Goal: Transaction & Acquisition: Purchase product/service

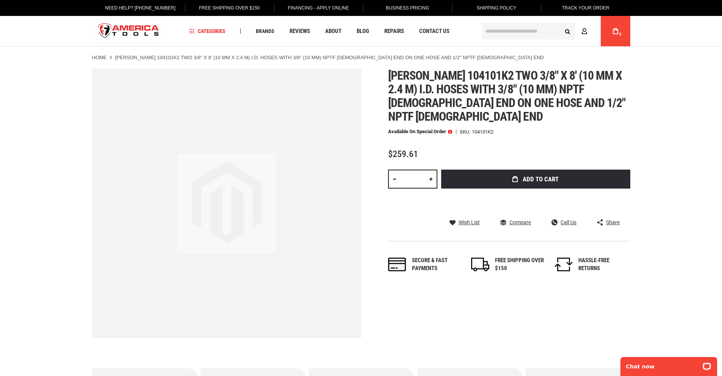
click at [429, 169] on link at bounding box center [430, 178] width 13 height 19
type input "*"
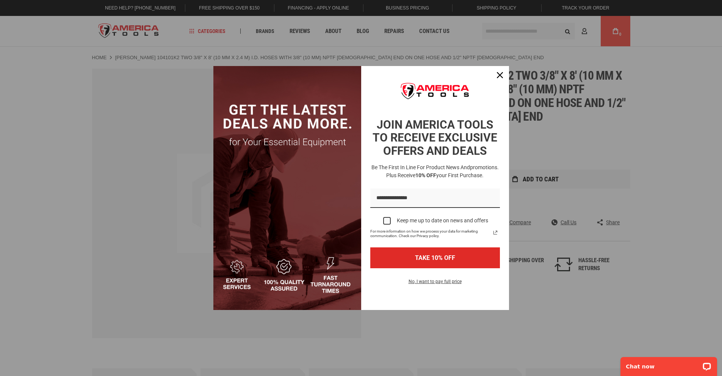
click at [535, 165] on div "Marketing offer form" at bounding box center [361, 188] width 722 height 376
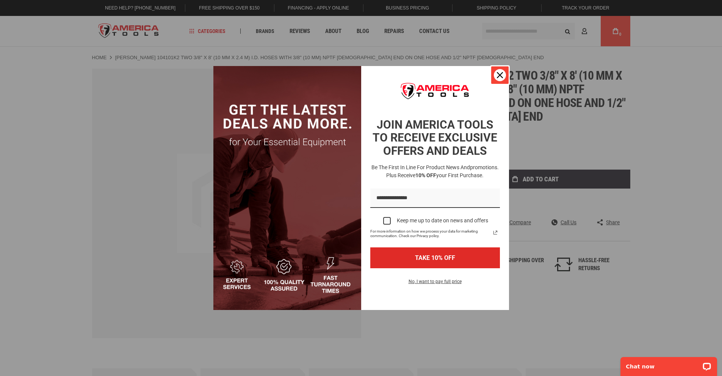
click at [499, 74] on icon "close icon" at bounding box center [500, 75] width 6 height 6
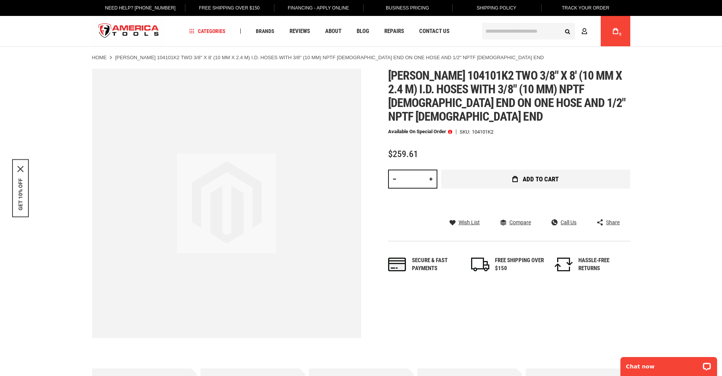
click at [539, 176] on span "Add to Cart" at bounding box center [541, 179] width 36 height 6
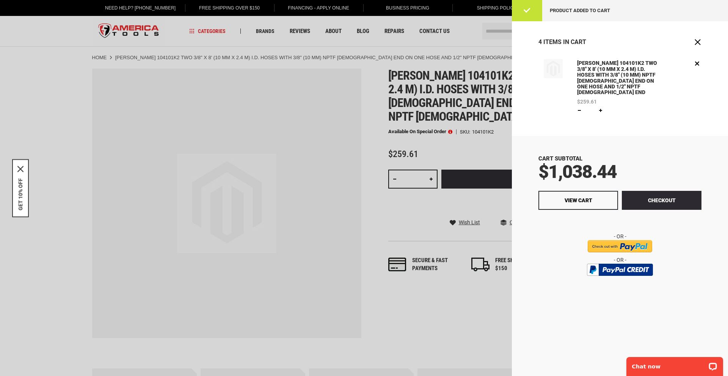
click at [398, 86] on div at bounding box center [364, 188] width 728 height 376
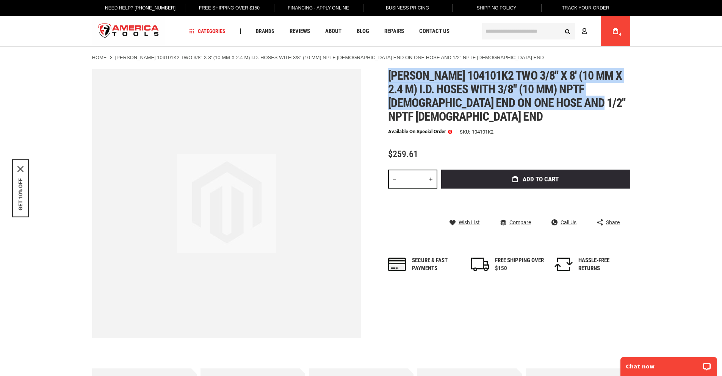
drag, startPoint x: 559, startPoint y: 100, endPoint x: 386, endPoint y: 77, distance: 174.4
click at [384, 77] on div "Skip to the end of the images gallery Skip to the beginning of the images galle…" at bounding box center [361, 203] width 538 height 269
copy span "[PERSON_NAME] 104101k2 two 3/8" x 8' (10 mm x 2.4 m) i.d. hoses with 3/8" (10 m…"
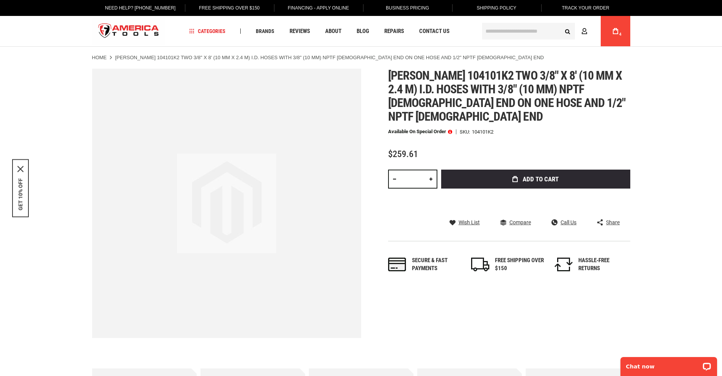
click at [386, 199] on div "Skip to the end of the images gallery Skip to the beginning of the images galle…" at bounding box center [361, 203] width 538 height 269
click at [449, 129] on span at bounding box center [450, 131] width 4 height 5
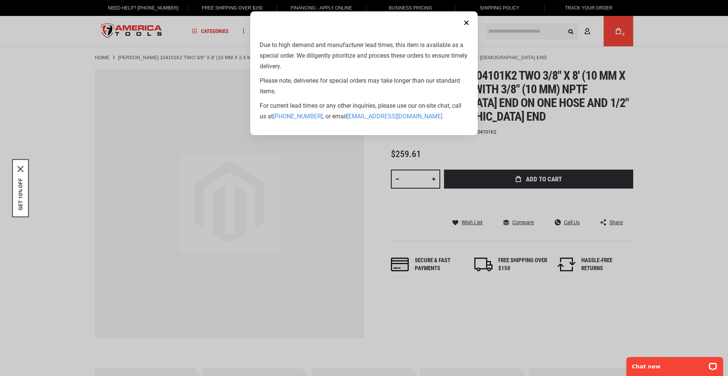
click at [466, 23] on button "Close" at bounding box center [465, 22] width 15 height 15
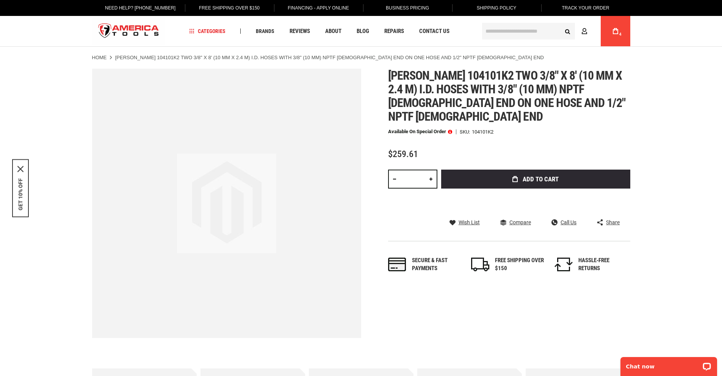
click at [449, 129] on span at bounding box center [450, 131] width 4 height 5
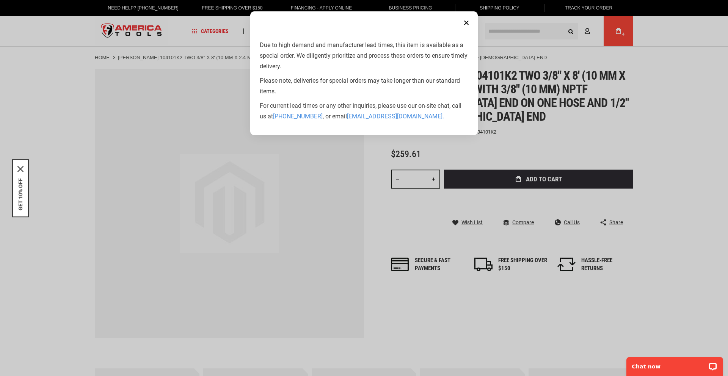
click at [466, 22] on button "Close" at bounding box center [465, 22] width 15 height 15
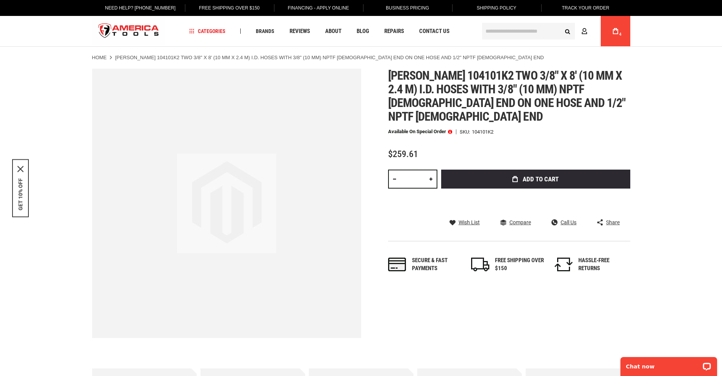
click at [452, 129] on span at bounding box center [450, 131] width 4 height 5
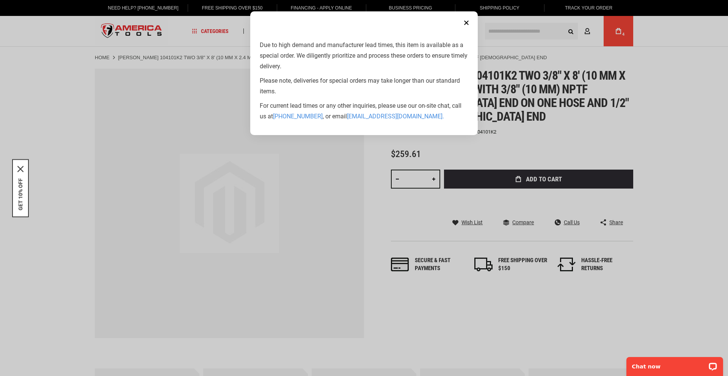
click at [464, 26] on button "Close" at bounding box center [465, 22] width 15 height 15
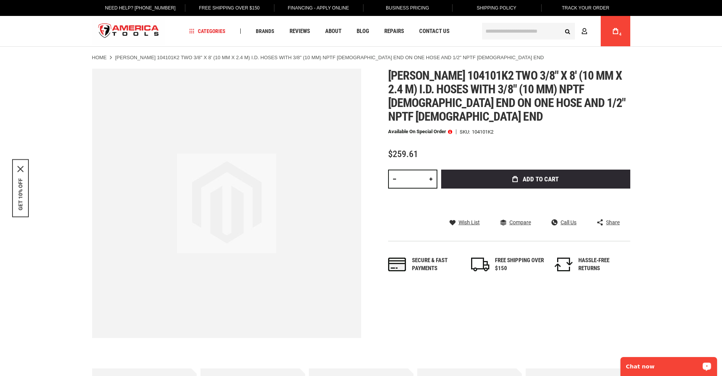
click at [667, 364] on p "Chat now" at bounding box center [663, 366] width 75 height 6
